Goal: Information Seeking & Learning: Find specific fact

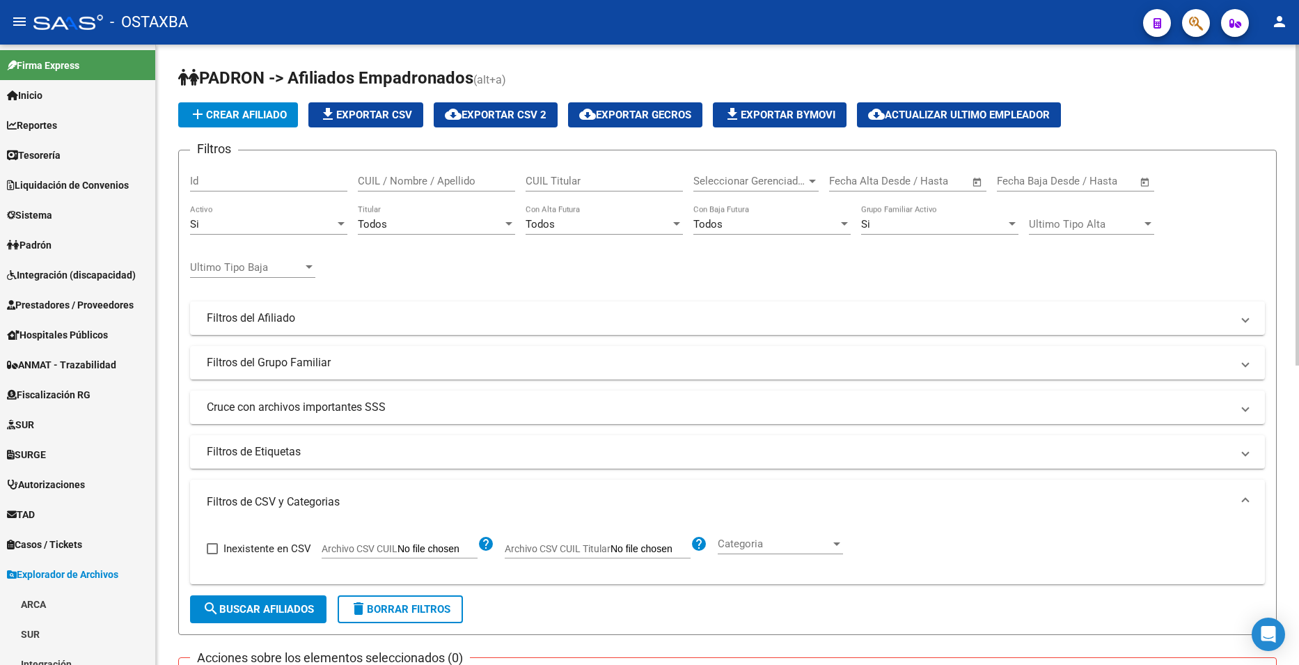
scroll to position [278, 0]
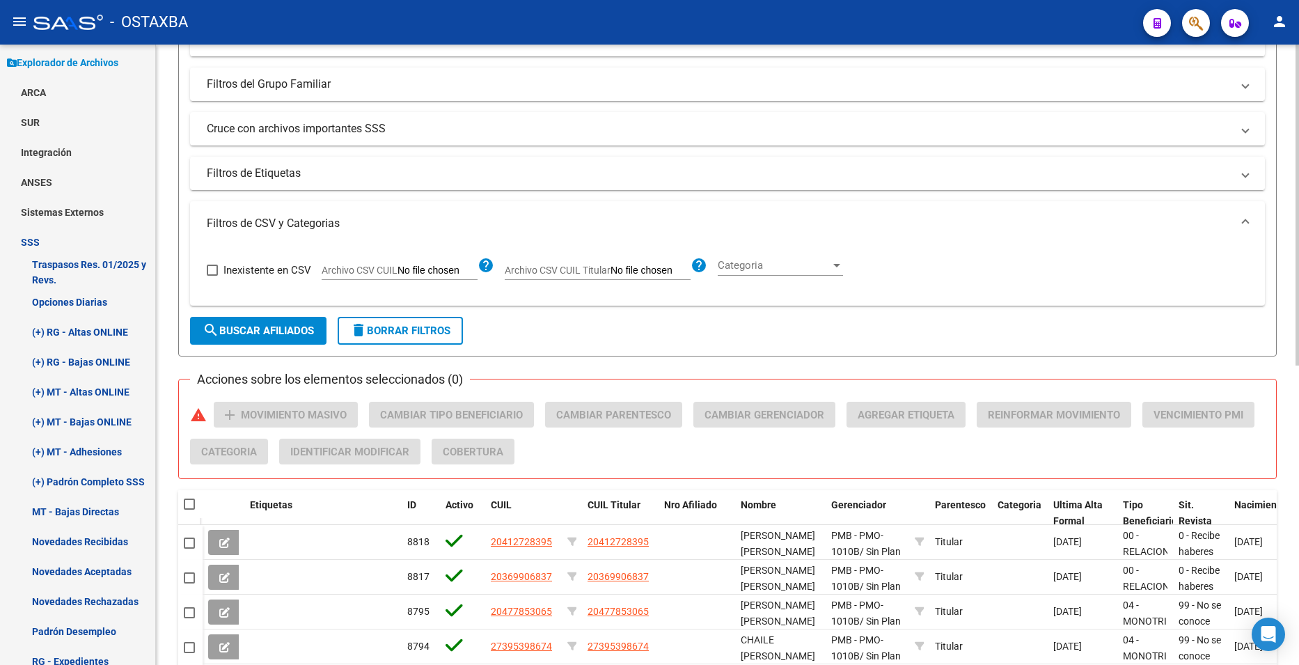
click at [643, 275] on input "Archivo CSV CUIL Titular" at bounding box center [651, 271] width 80 height 13
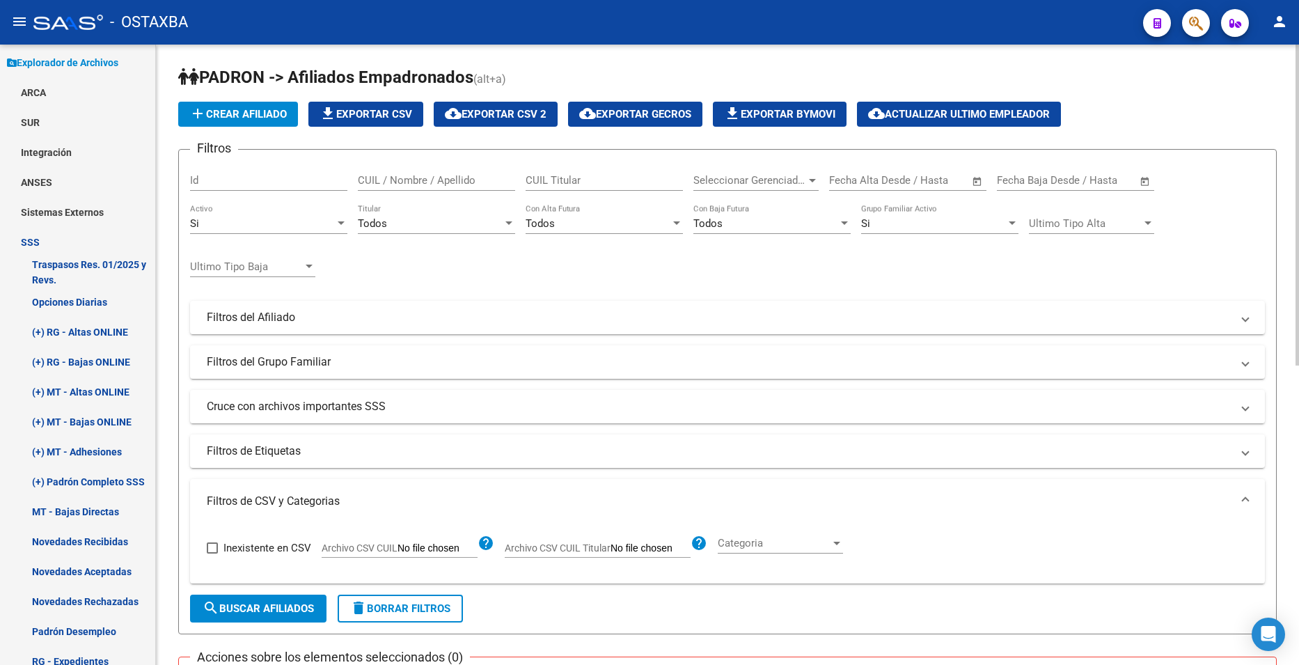
scroll to position [0, 0]
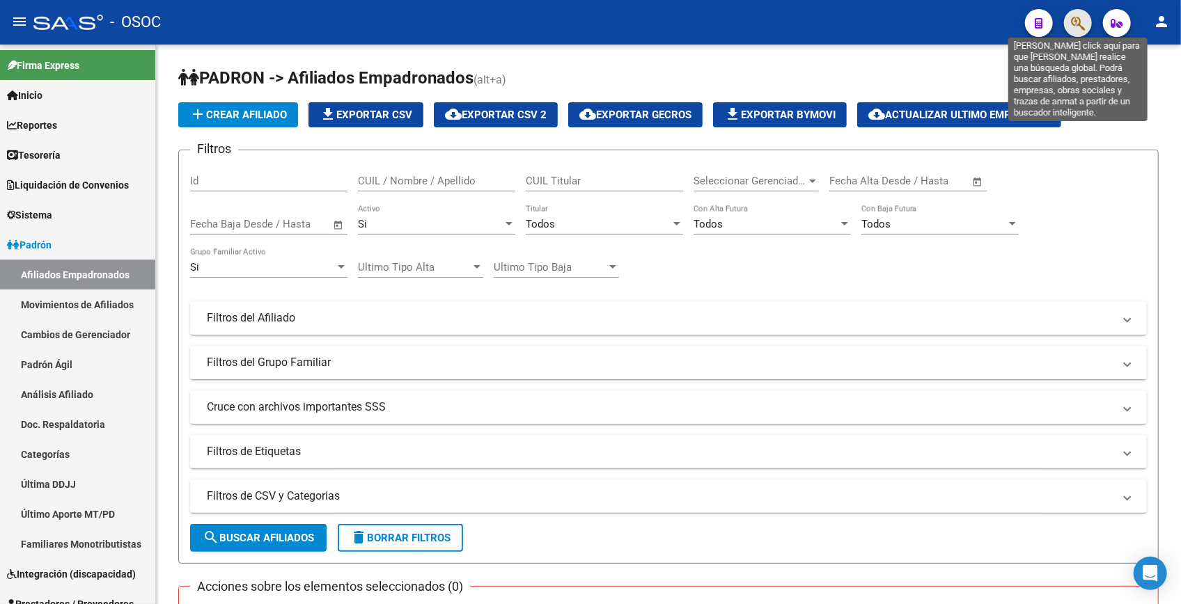
click at [1076, 24] on icon "button" at bounding box center [1078, 23] width 14 height 16
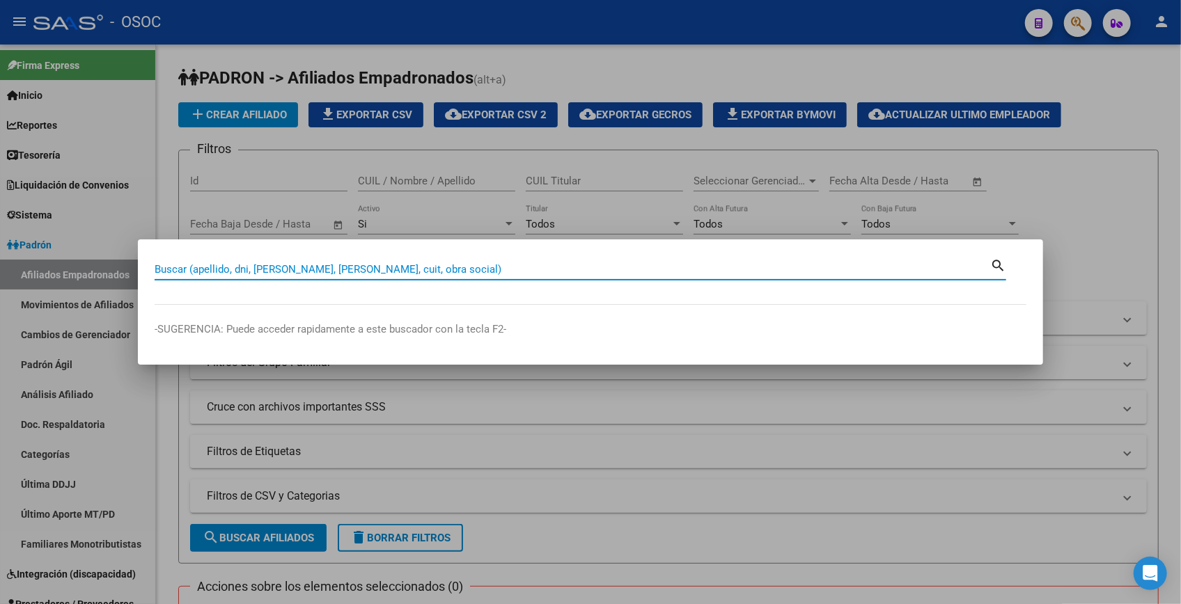
paste input "25260191"
type input "25260191"
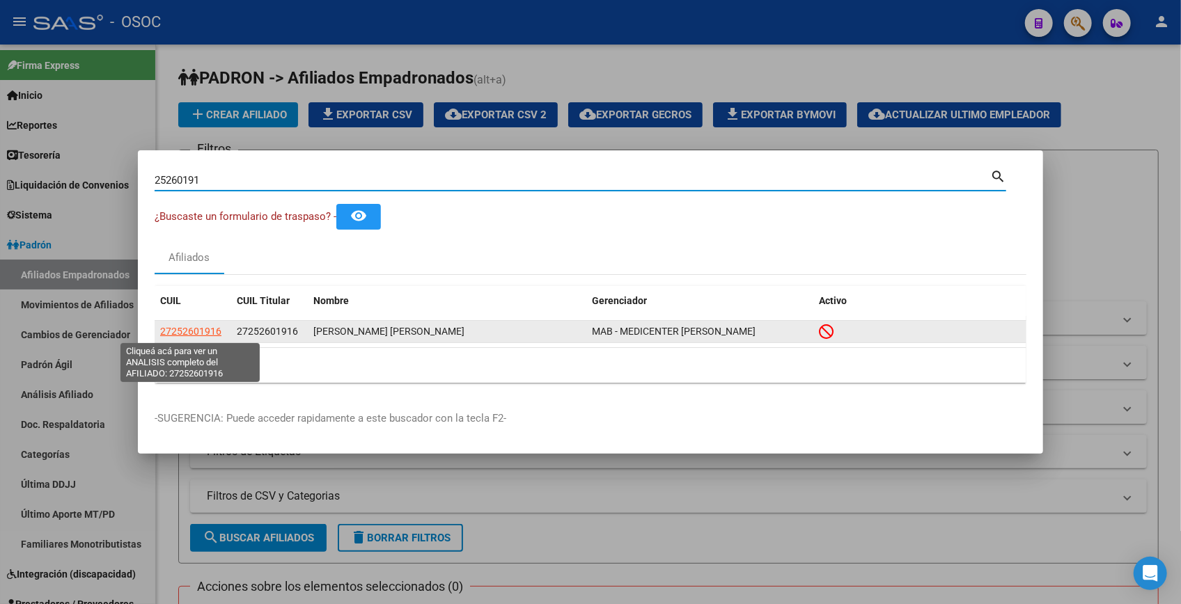
click at [216, 333] on span "27252601916" at bounding box center [190, 331] width 61 height 11
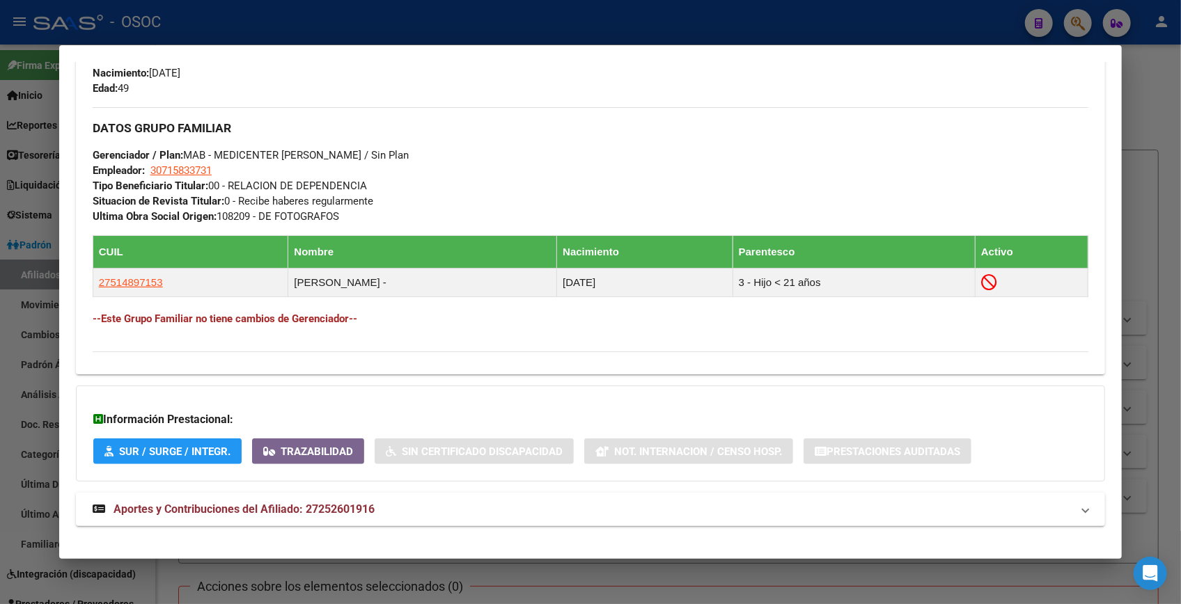
scroll to position [665, 0]
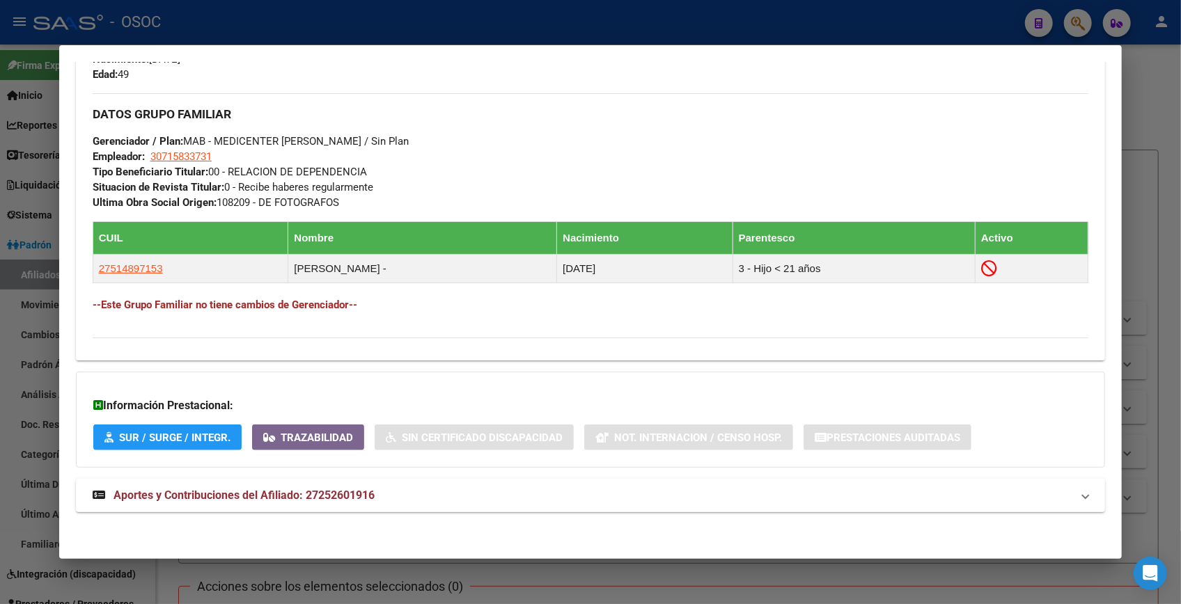
click at [464, 507] on mat-expansion-panel-header "Aportes y Contribuciones del Afiliado: 27252601916" at bounding box center [590, 495] width 1029 height 33
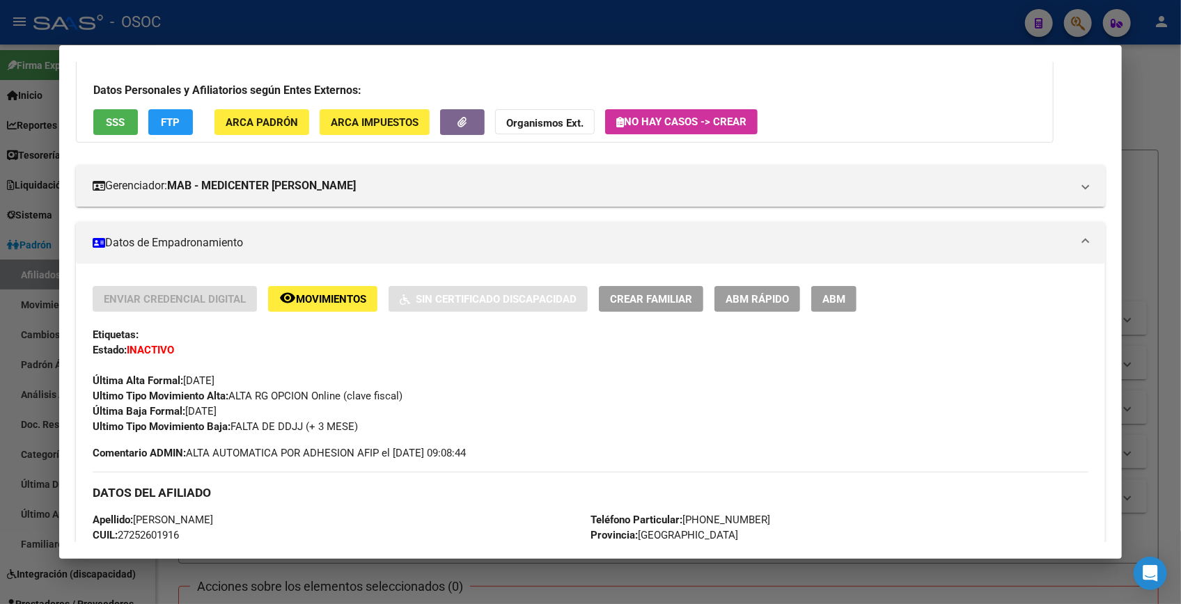
scroll to position [0, 0]
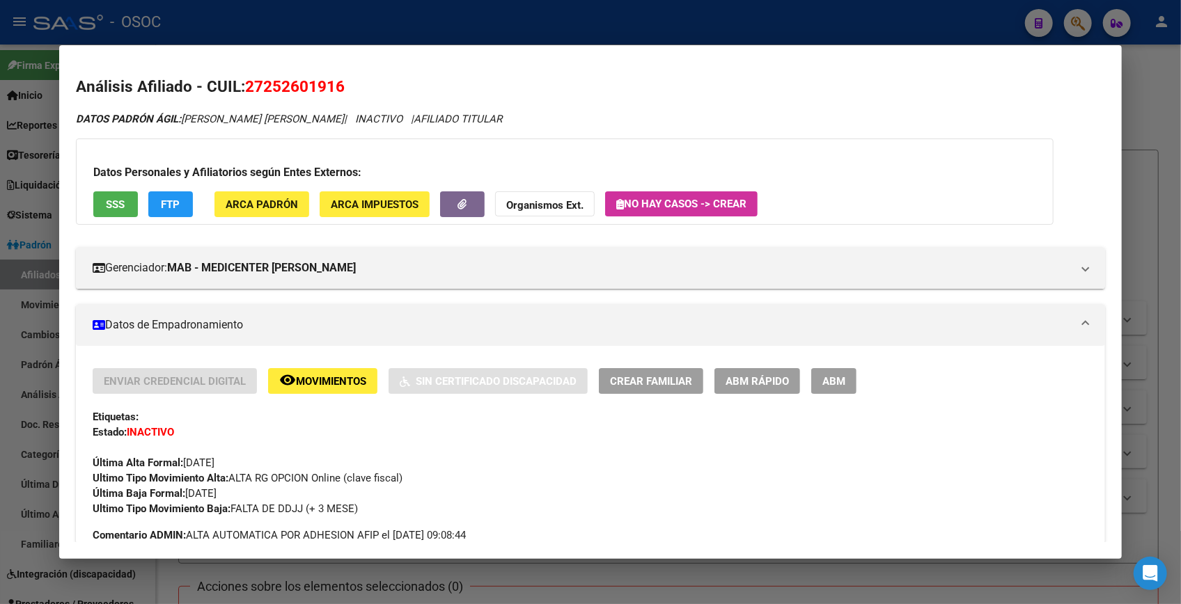
drag, startPoint x: 267, startPoint y: 81, endPoint x: 333, endPoint y: 81, distance: 66.8
click at [333, 81] on span "27252601916" at bounding box center [295, 86] width 100 height 18
copy span "25260191"
click at [268, 95] on span "27252601916" at bounding box center [295, 86] width 100 height 18
click at [252, 88] on span "27252601916" at bounding box center [295, 86] width 100 height 18
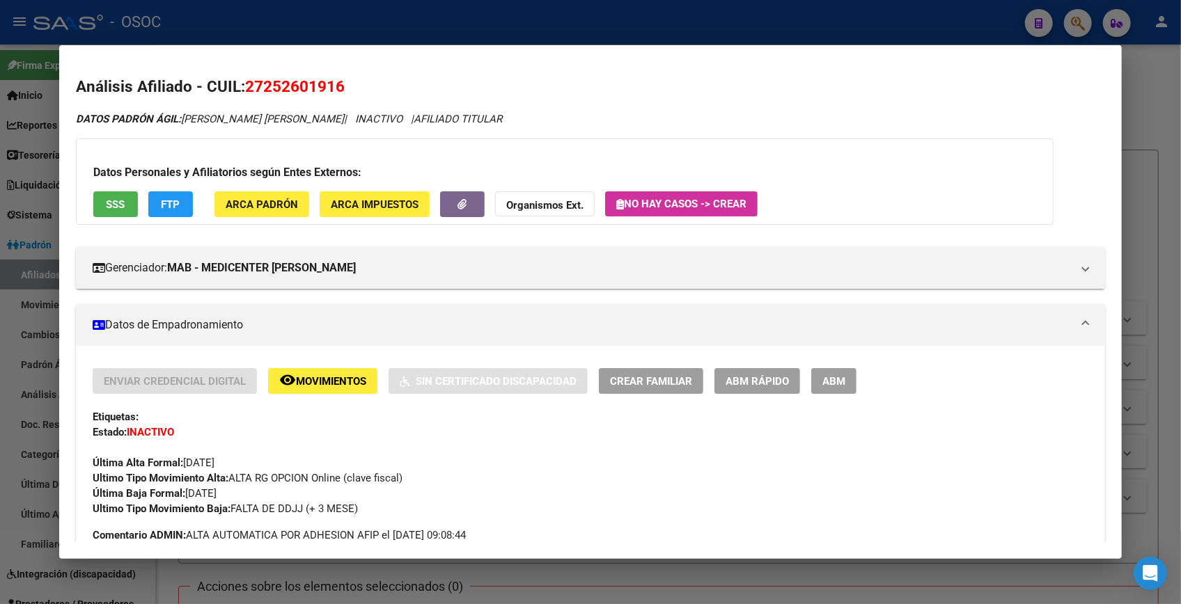
click at [252, 88] on span "27252601916" at bounding box center [295, 86] width 100 height 18
copy span "27252601916"
